Goal: Find specific page/section: Find specific page/section

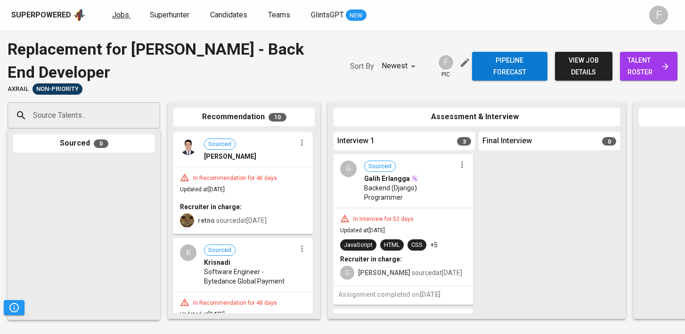
click at [120, 18] on span "Jobs" at bounding box center [120, 14] width 17 height 9
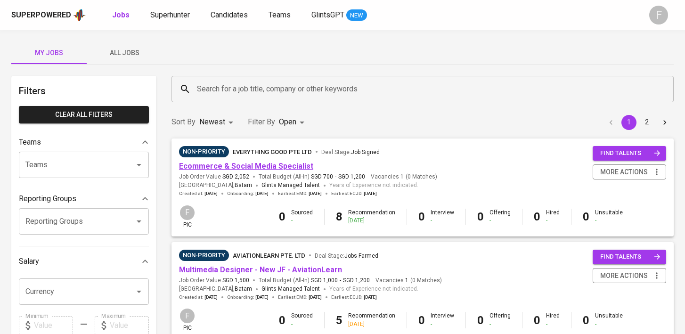
click at [282, 167] on link "Ecommerce & Social Media Specialist" at bounding box center [246, 166] width 134 height 9
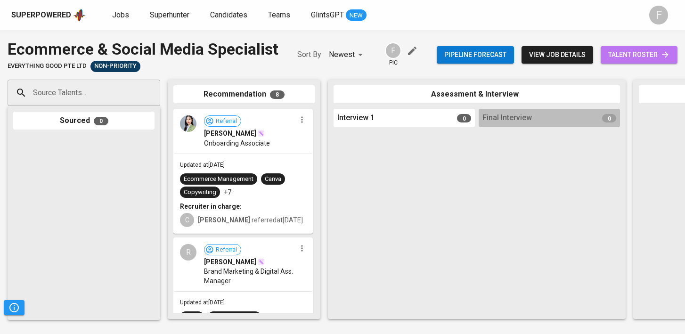
click at [627, 59] on span "talent roster" at bounding box center [639, 55] width 62 height 12
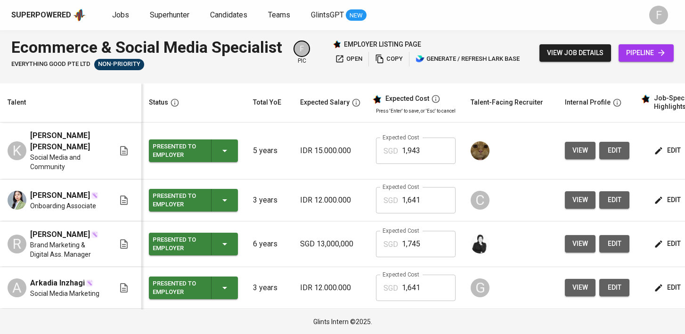
click at [579, 194] on span "view" at bounding box center [580, 200] width 16 height 12
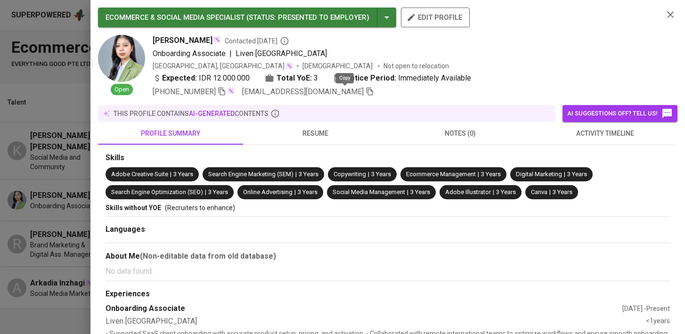
click at [366, 94] on icon "button" at bounding box center [370, 91] width 8 height 8
click at [47, 94] on div at bounding box center [342, 167] width 685 height 334
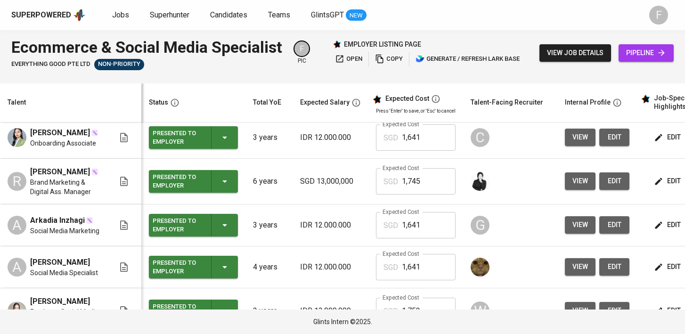
scroll to position [0, 128]
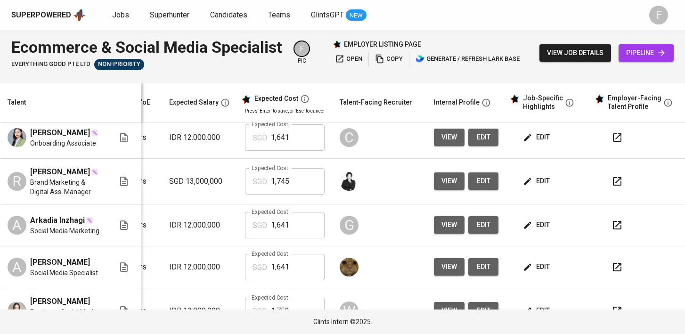
click at [611, 220] on icon "button" at bounding box center [616, 225] width 11 height 11
